Goal: Task Accomplishment & Management: Manage account settings

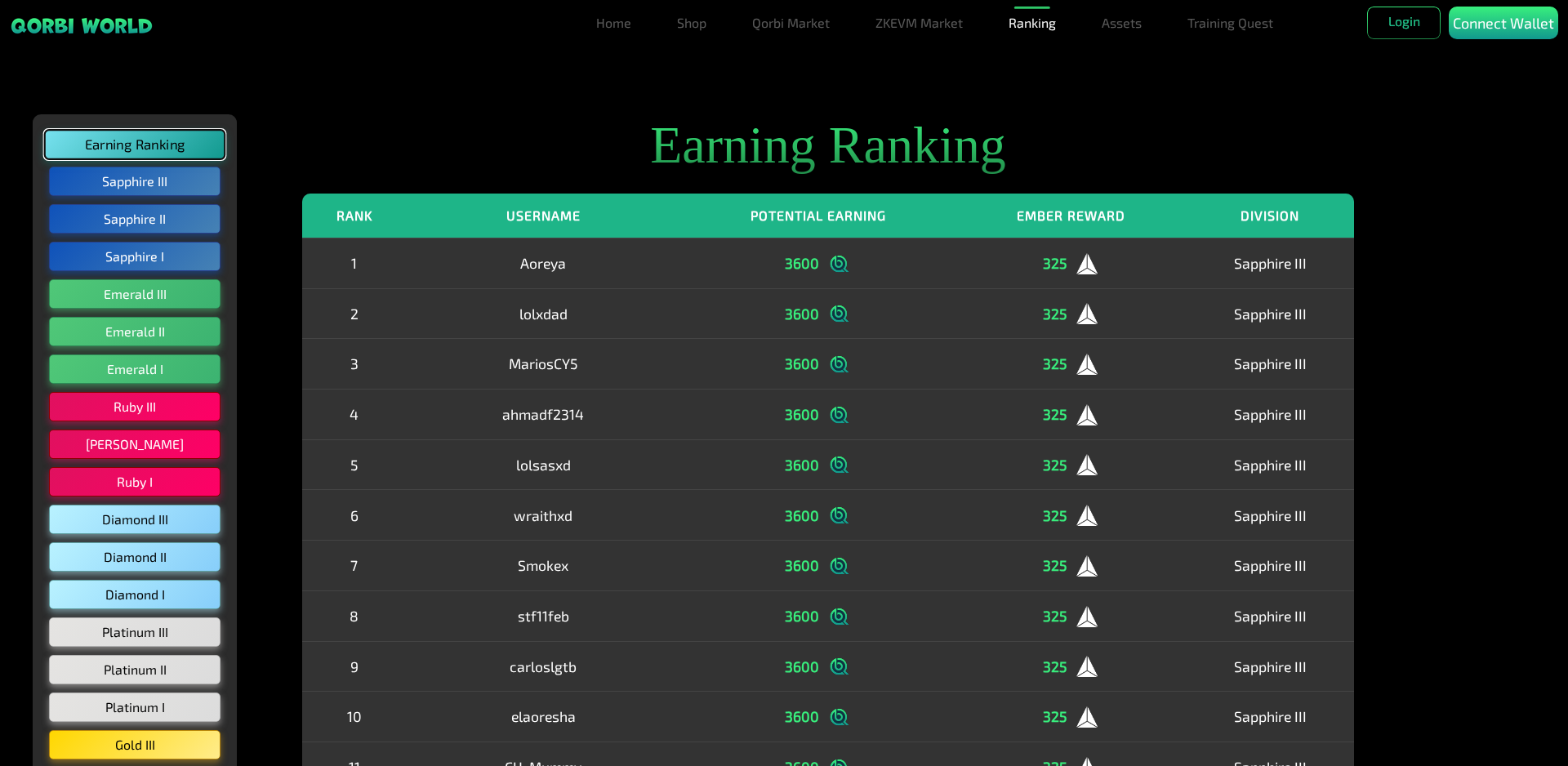
click at [149, 143] on button "Earning Ranking" at bounding box center [134, 144] width 180 height 30
click at [155, 189] on button "Sapphire III" at bounding box center [134, 181] width 180 height 31
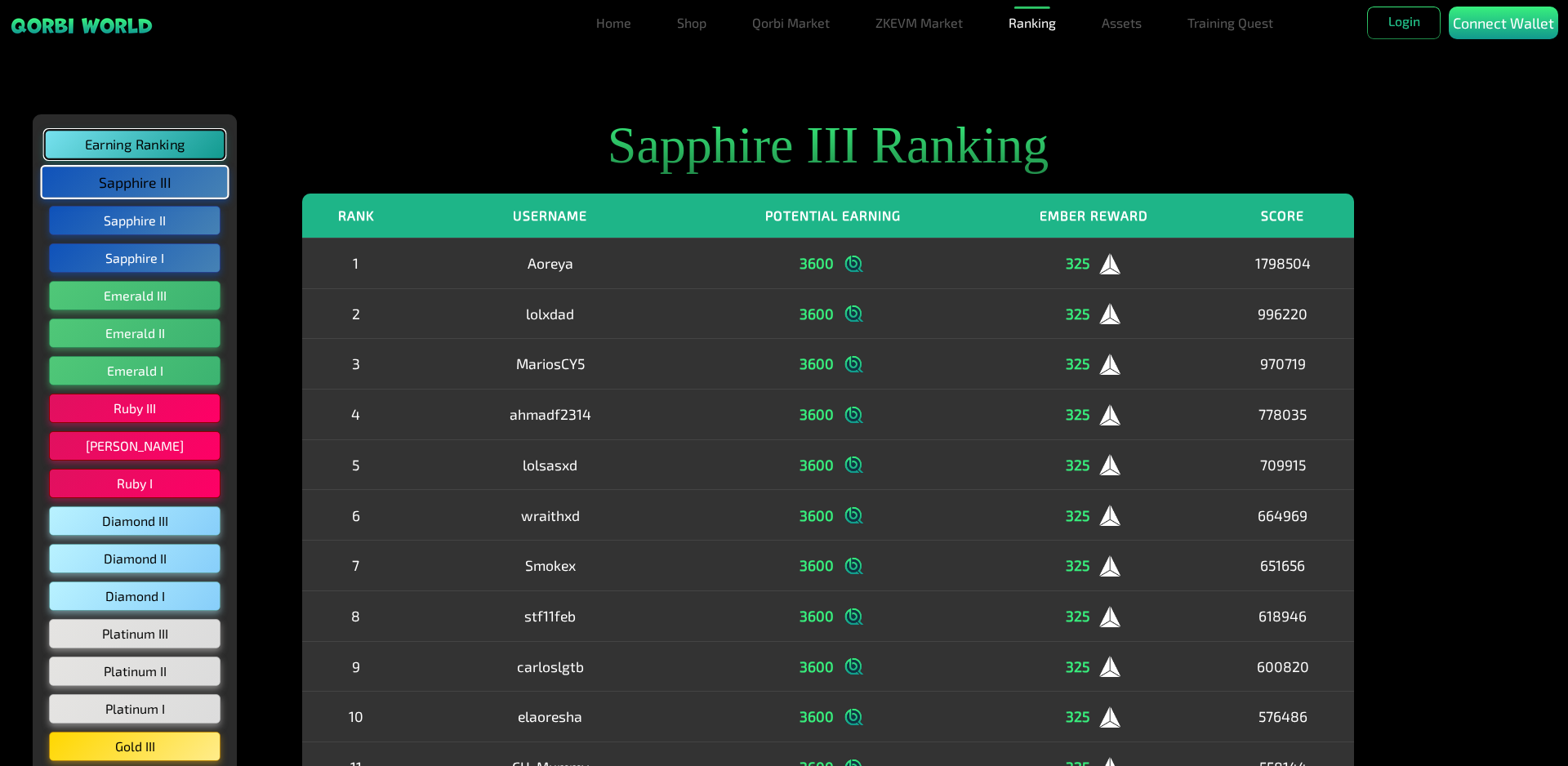
click at [152, 139] on button "Earning Ranking" at bounding box center [134, 144] width 180 height 30
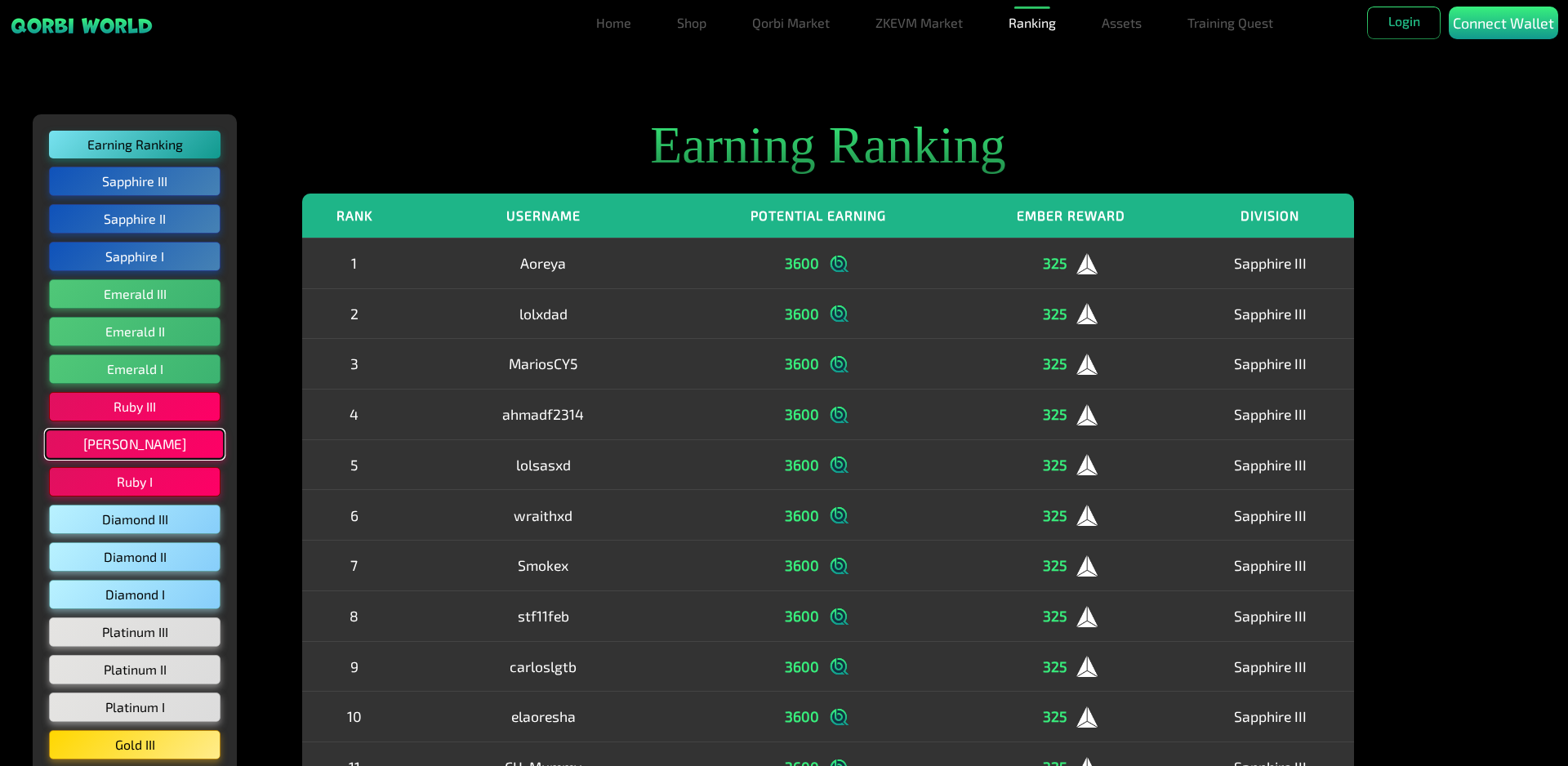
click at [129, 451] on button "Ruby II" at bounding box center [134, 444] width 180 height 31
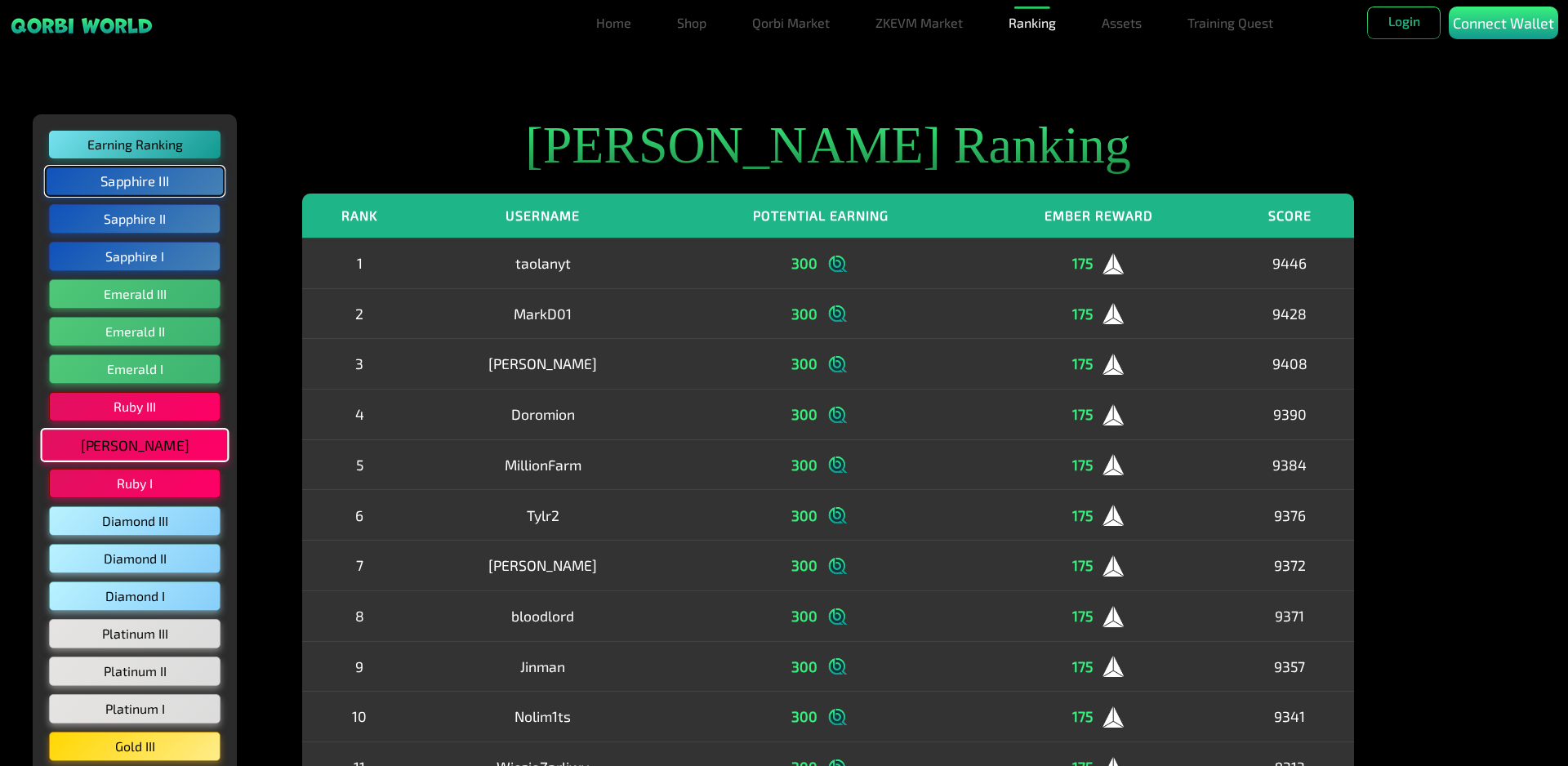
click at [163, 177] on button "Sapphire III" at bounding box center [134, 181] width 180 height 31
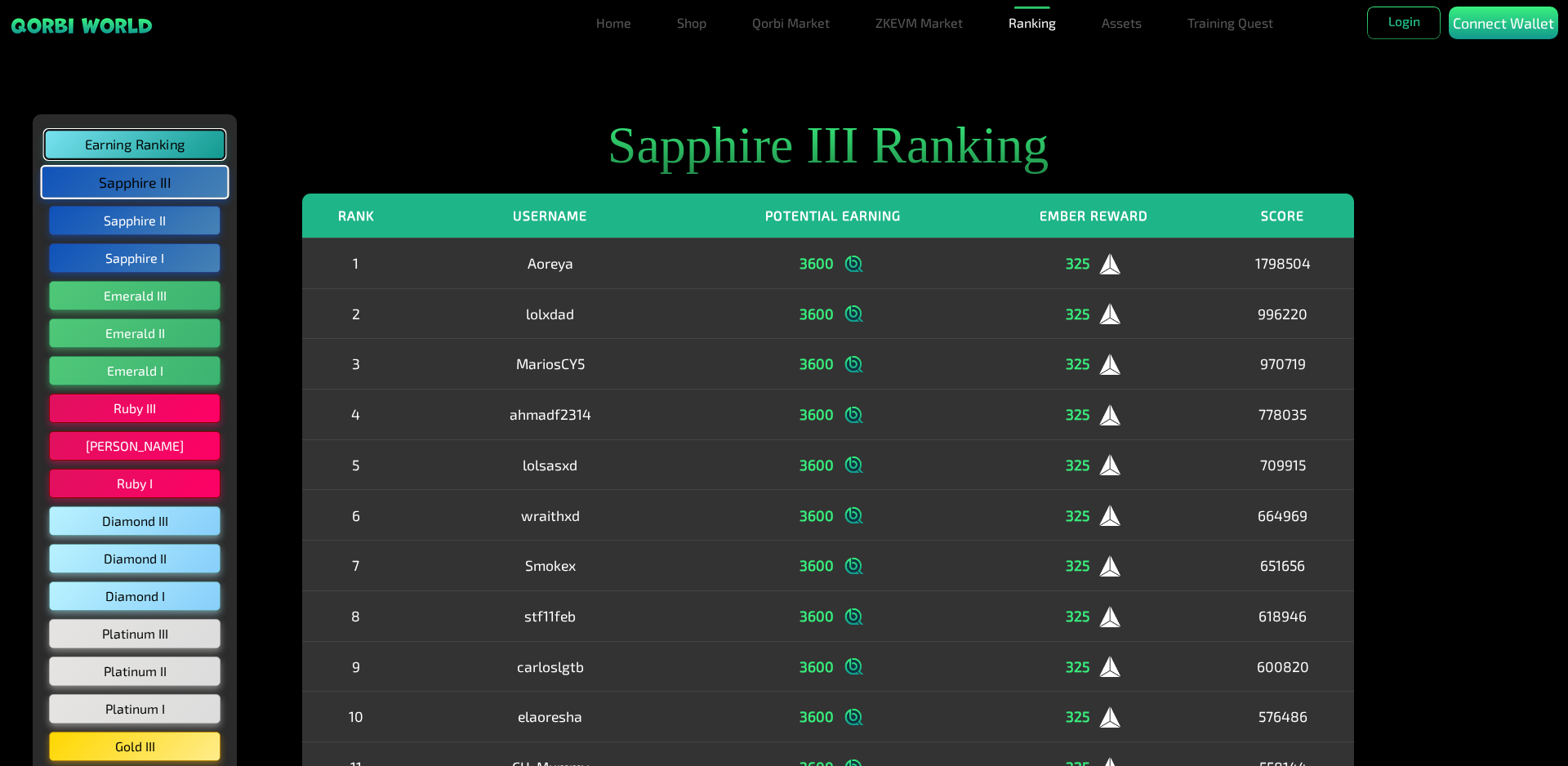
click at [152, 155] on button "Earning Ranking" at bounding box center [134, 144] width 180 height 30
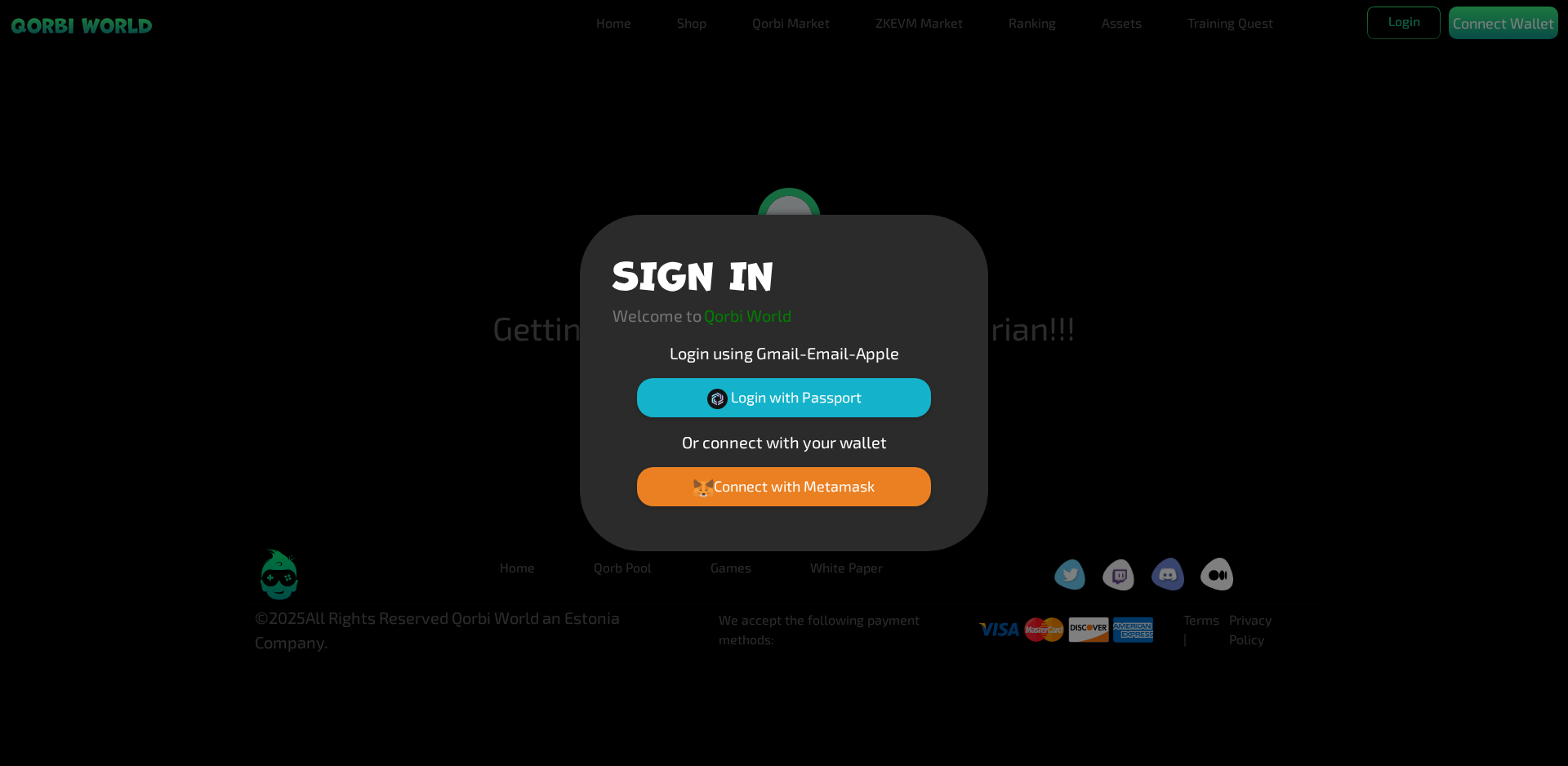
click at [640, 439] on p "Or connect with your wallet" at bounding box center [784, 441] width 343 height 24
click at [708, 486] on icon at bounding box center [709, 484] width 8 height 9
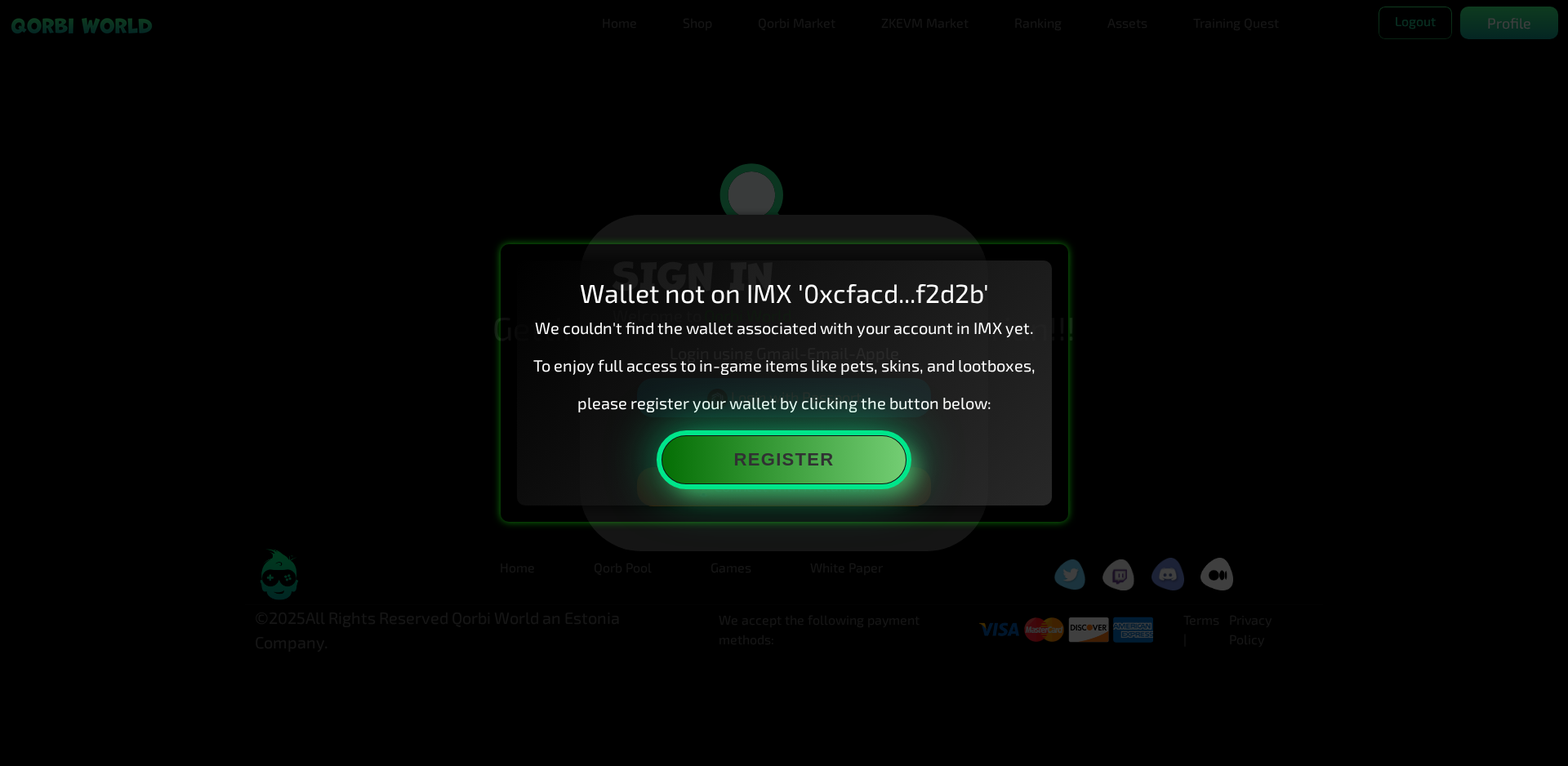
click at [742, 474] on button "Register" at bounding box center [783, 460] width 245 height 49
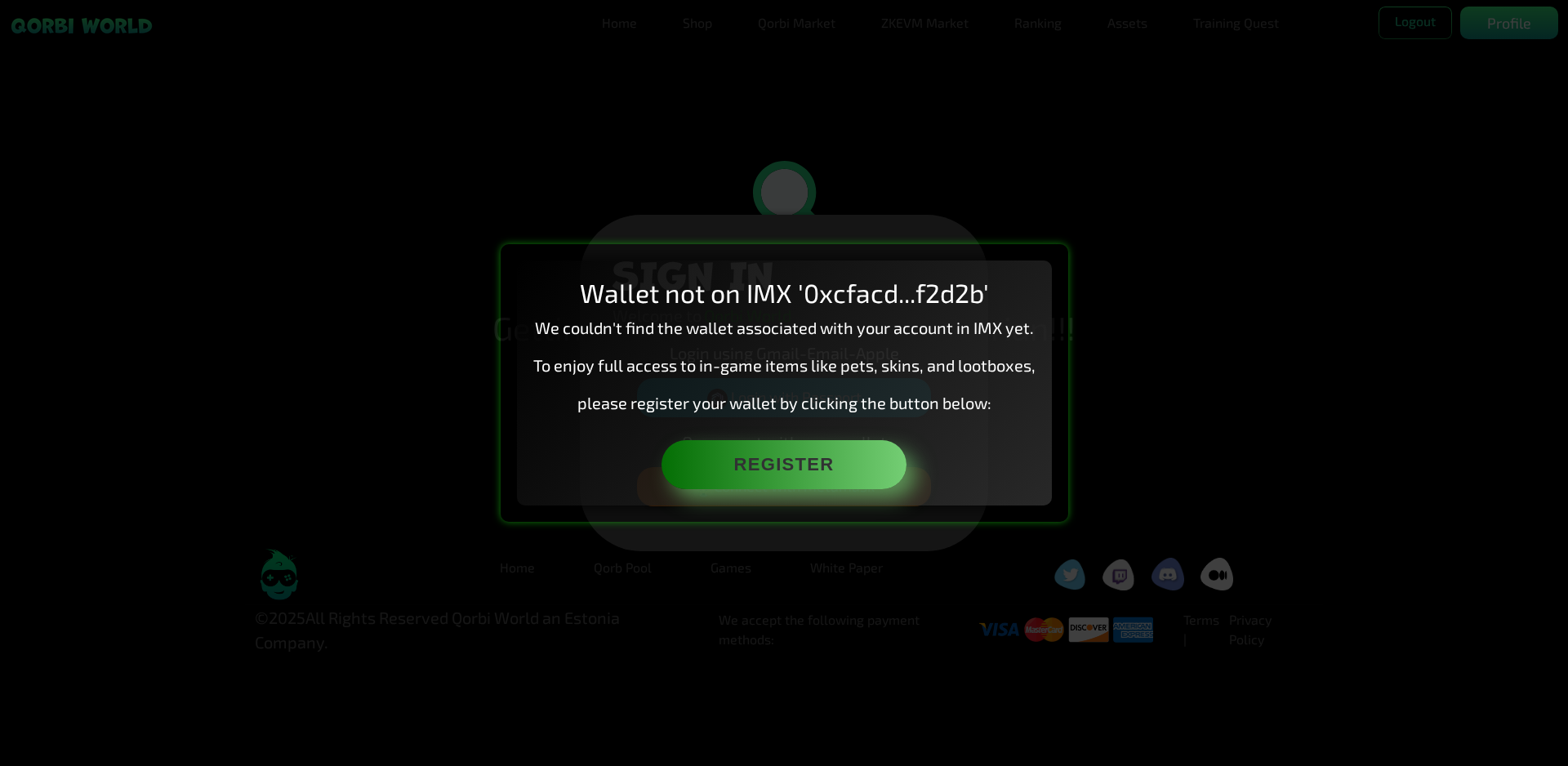
click at [1160, 271] on div "Wallet not on IMX '0xcfacd...f2d2b' We couldn't find the wallet associated with…" at bounding box center [784, 383] width 1568 height 766
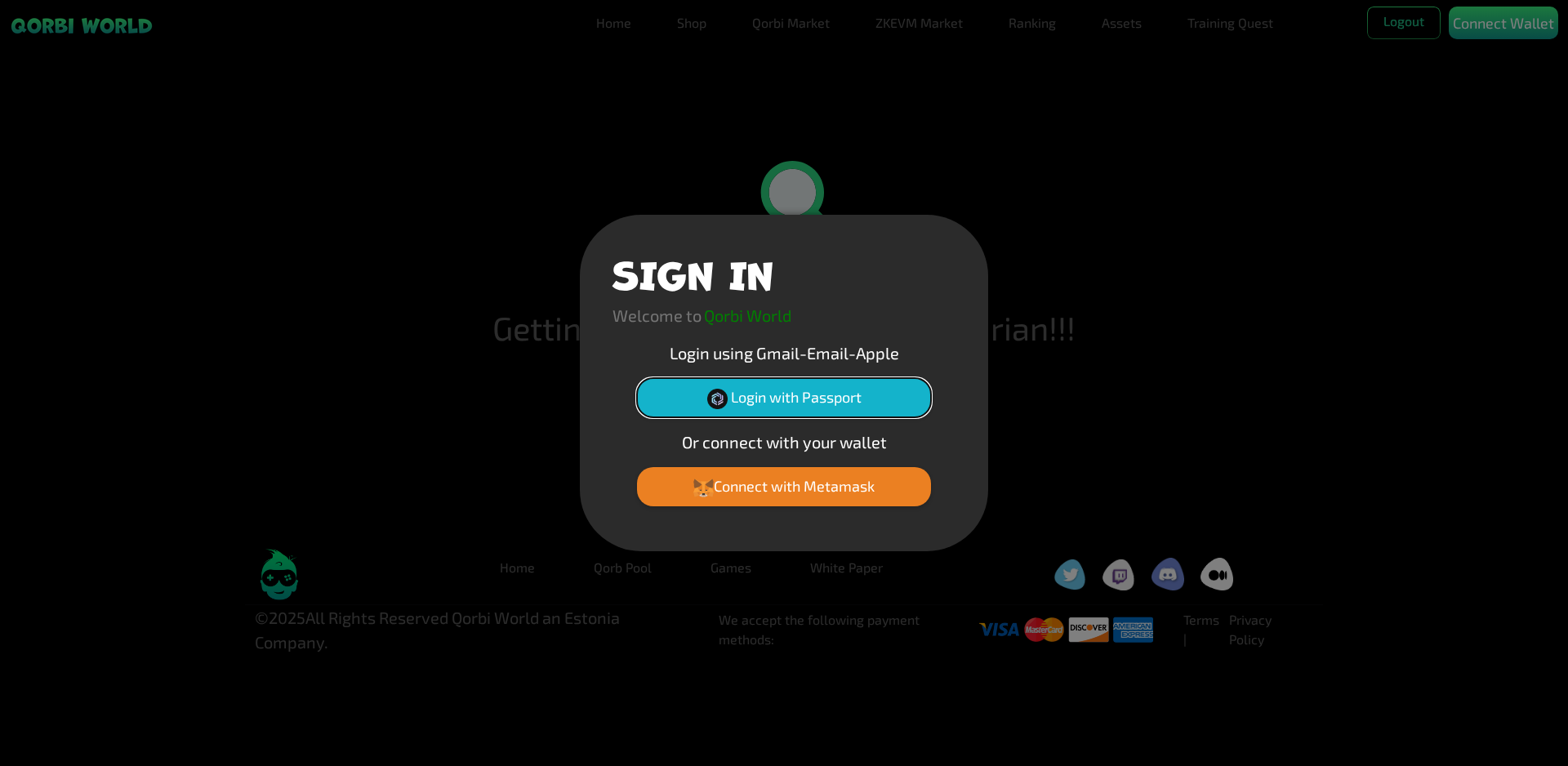
click at [756, 390] on button "Login with Passport" at bounding box center [784, 398] width 294 height 39
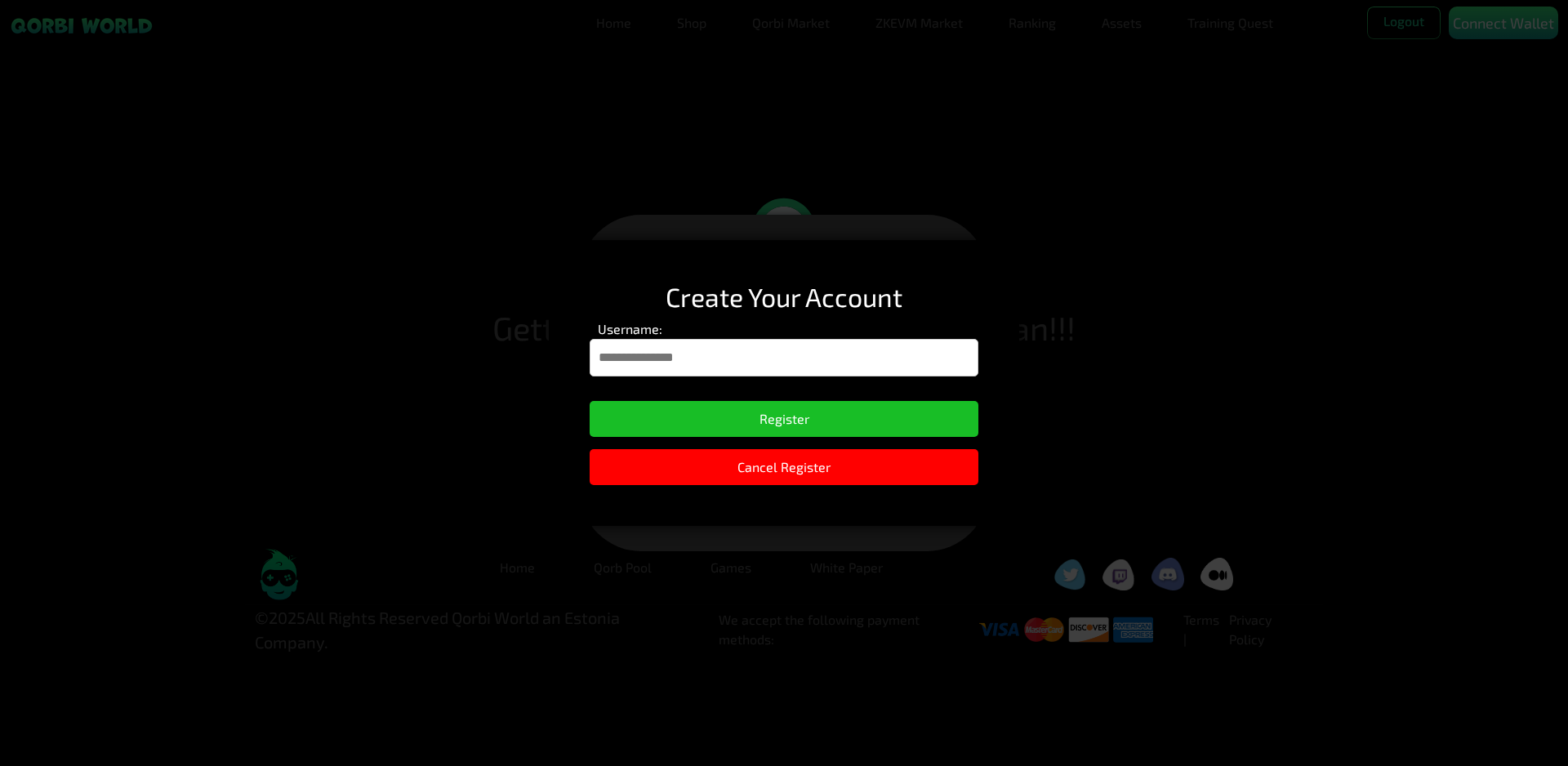
click at [721, 364] on input "Username:" at bounding box center [784, 357] width 389 height 38
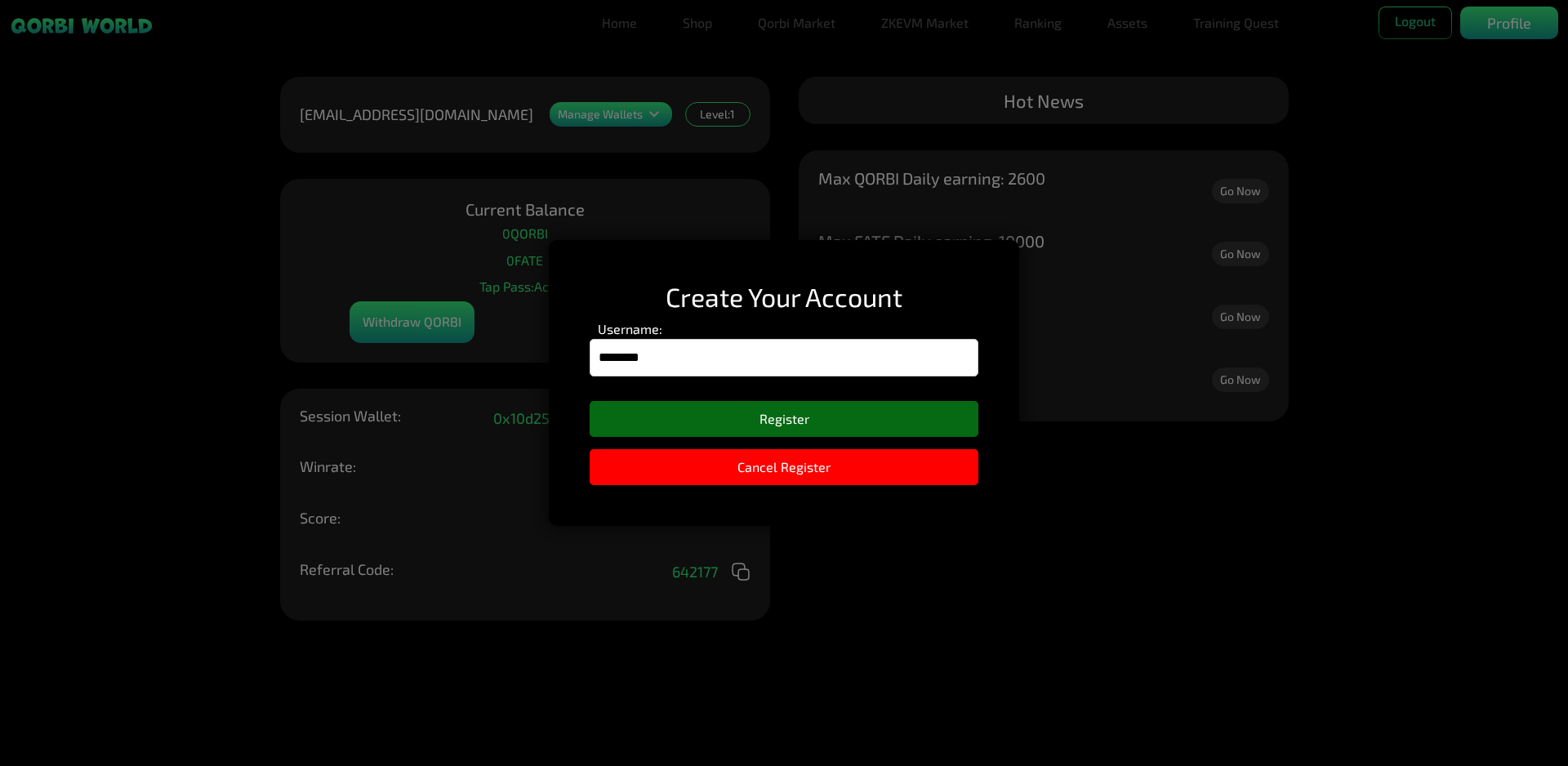
type input "********"
click at [633, 415] on button "Register" at bounding box center [784, 419] width 389 height 36
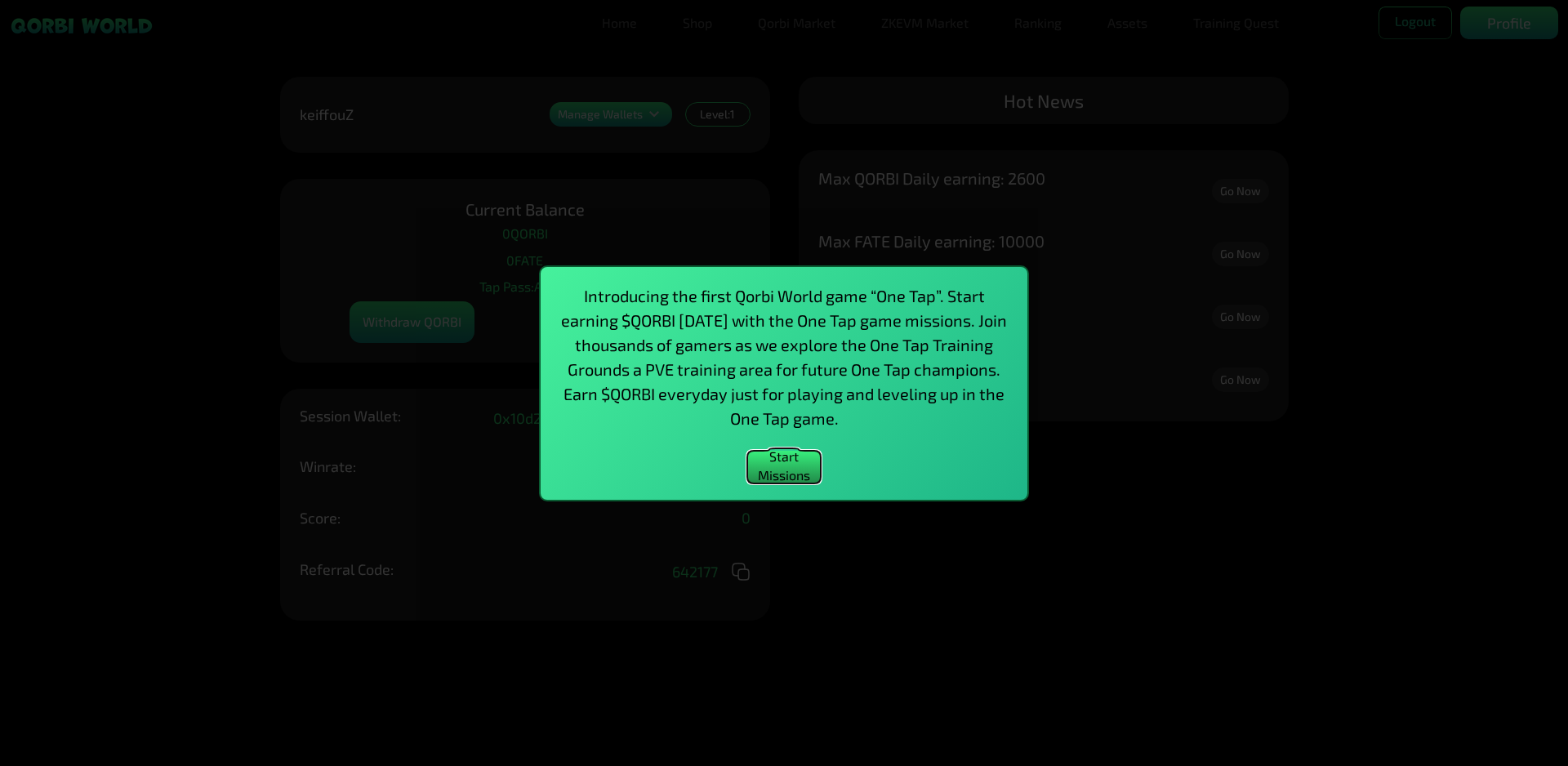
click at [797, 467] on button "Start Missions" at bounding box center [784, 467] width 73 height 32
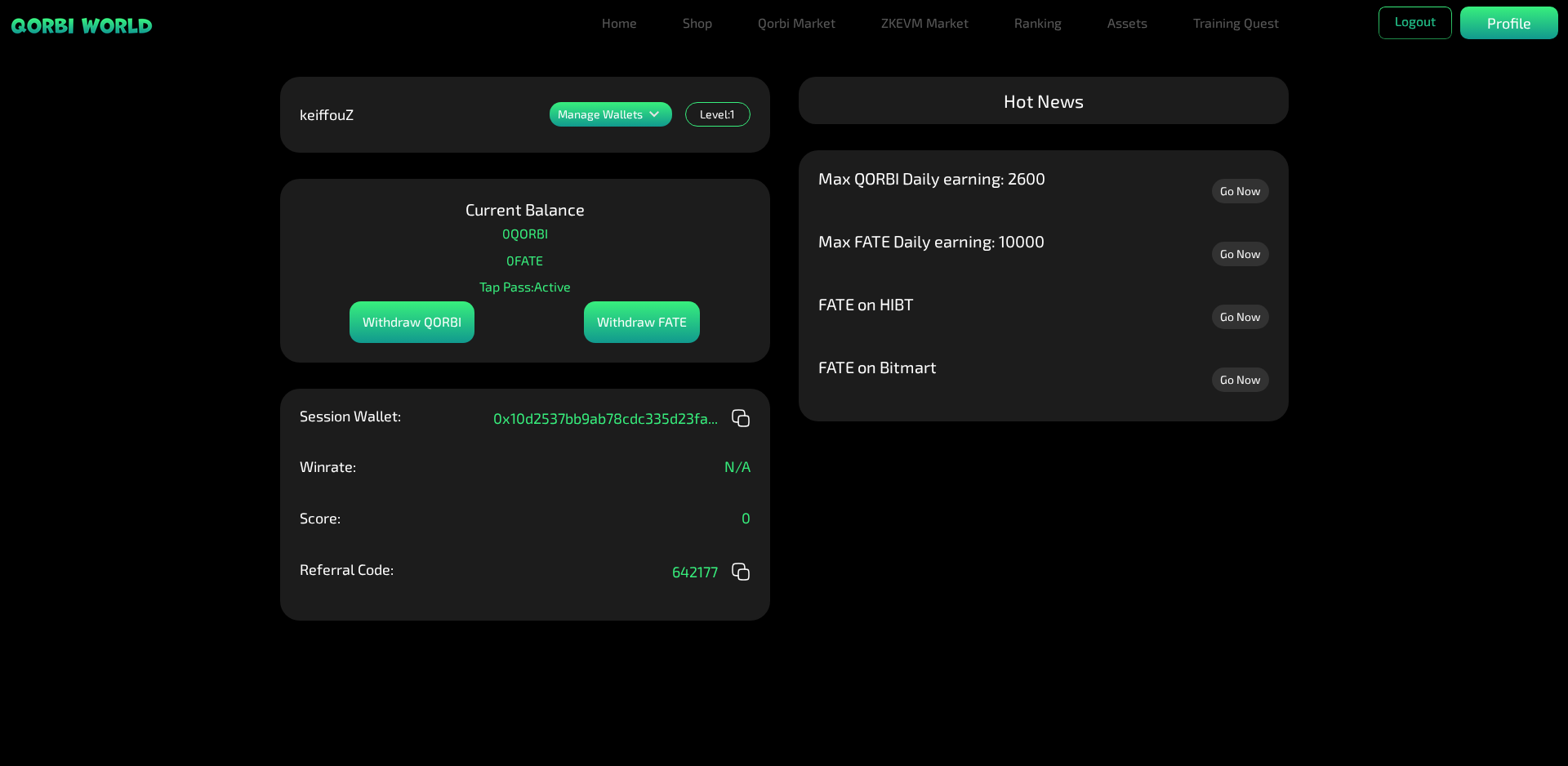
click at [904, 557] on div "Manage Wallets Add one or more wallets to showcase all your Items in one place.…" at bounding box center [784, 383] width 1568 height 766
click at [1252, 189] on link "Go Now" at bounding box center [1241, 191] width 57 height 24
click at [1245, 260] on link "Go Now" at bounding box center [1241, 254] width 57 height 24
